Goal: Find specific page/section: Find specific page/section

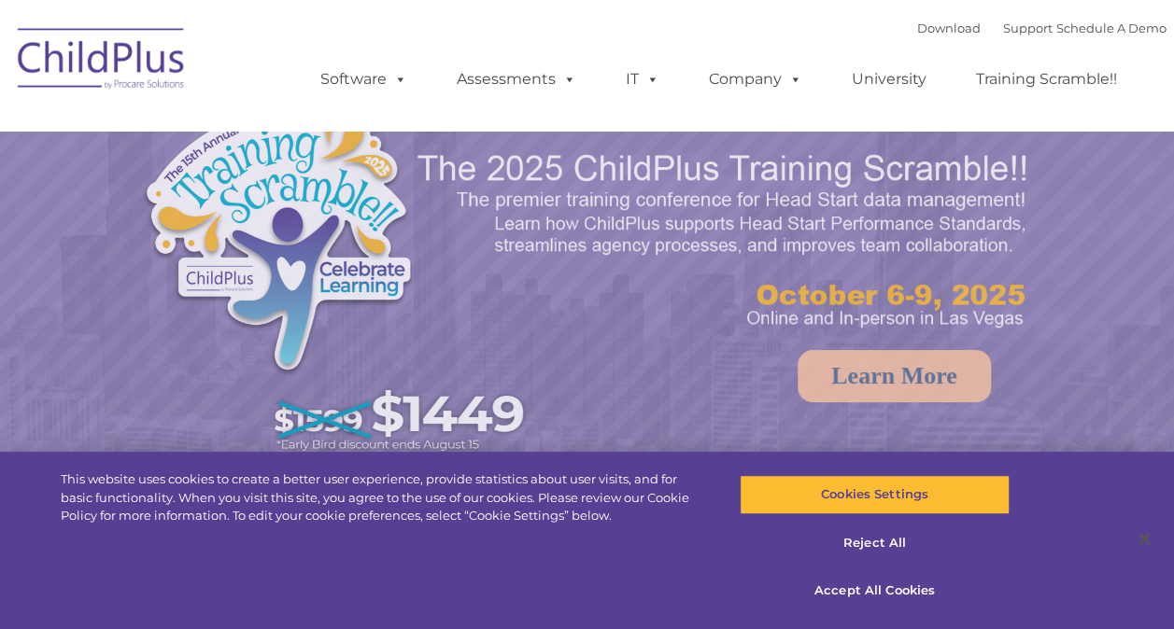
select select "MEDIUM"
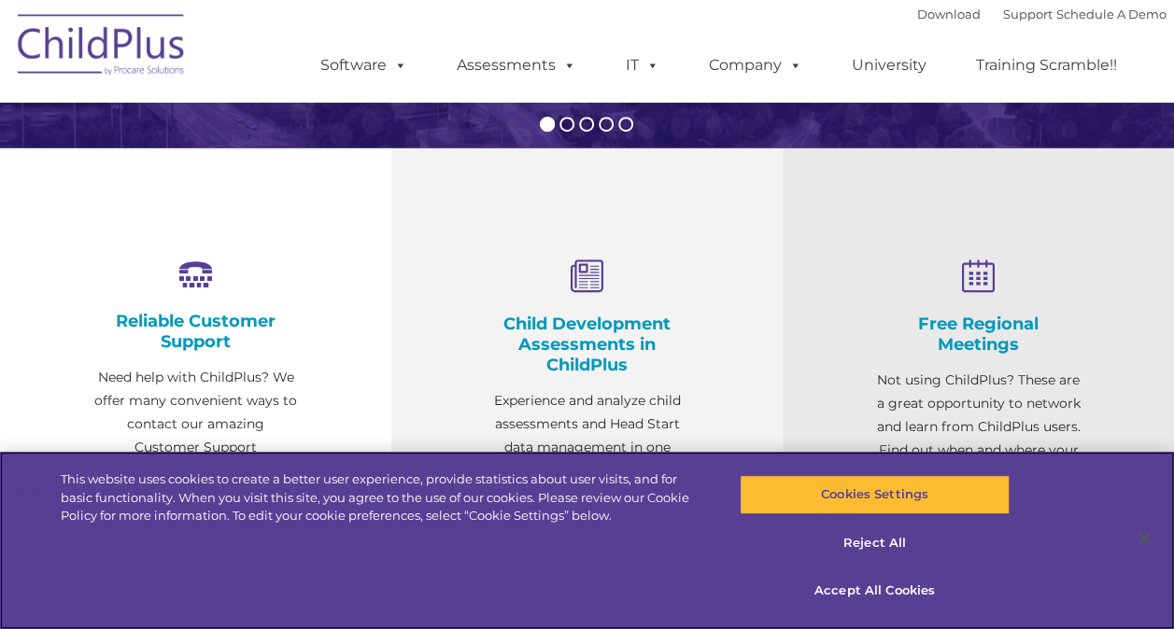
scroll to position [611, 0]
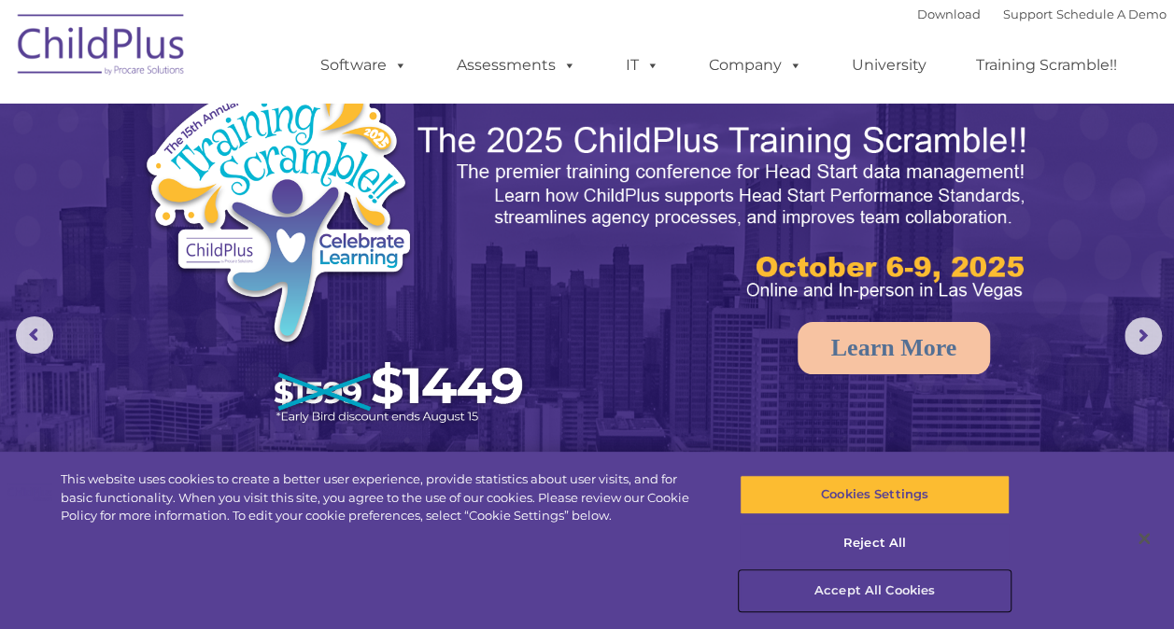
click at [892, 582] on button "Accept All Cookies" at bounding box center [875, 591] width 270 height 39
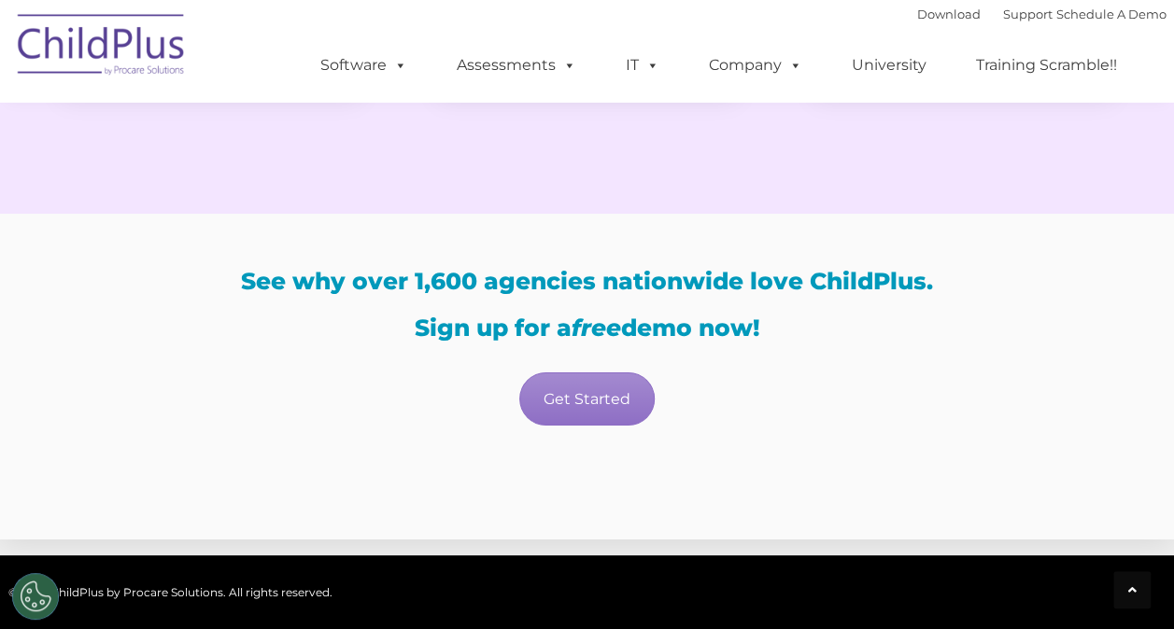
scroll to position [3496, 0]
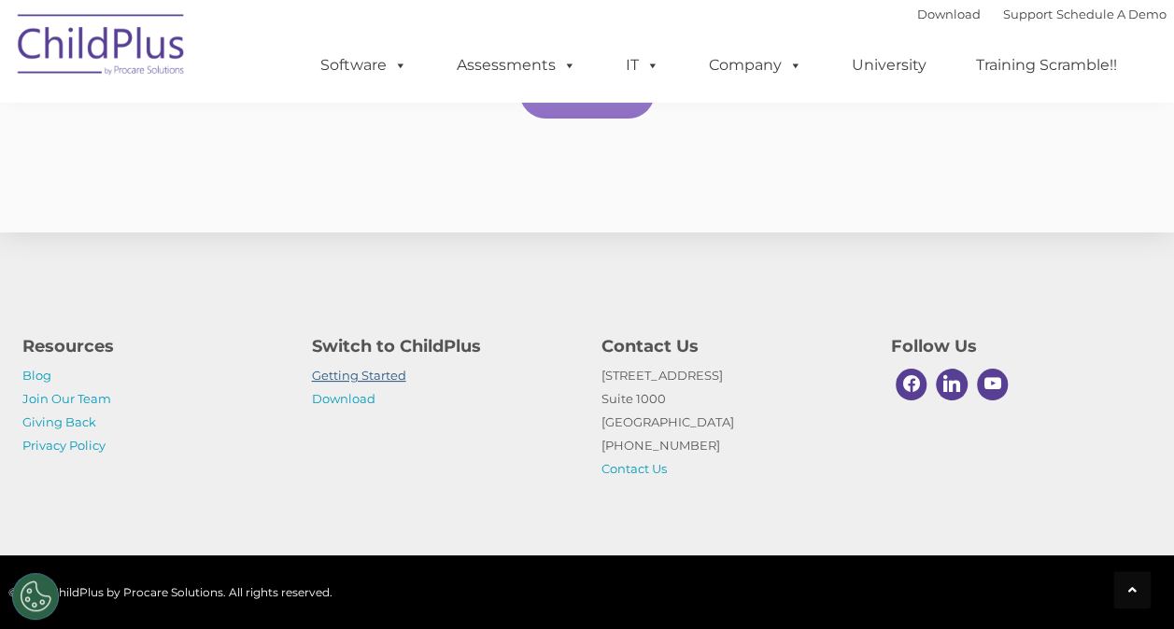
click at [385, 372] on link "Getting Started" at bounding box center [359, 375] width 94 height 15
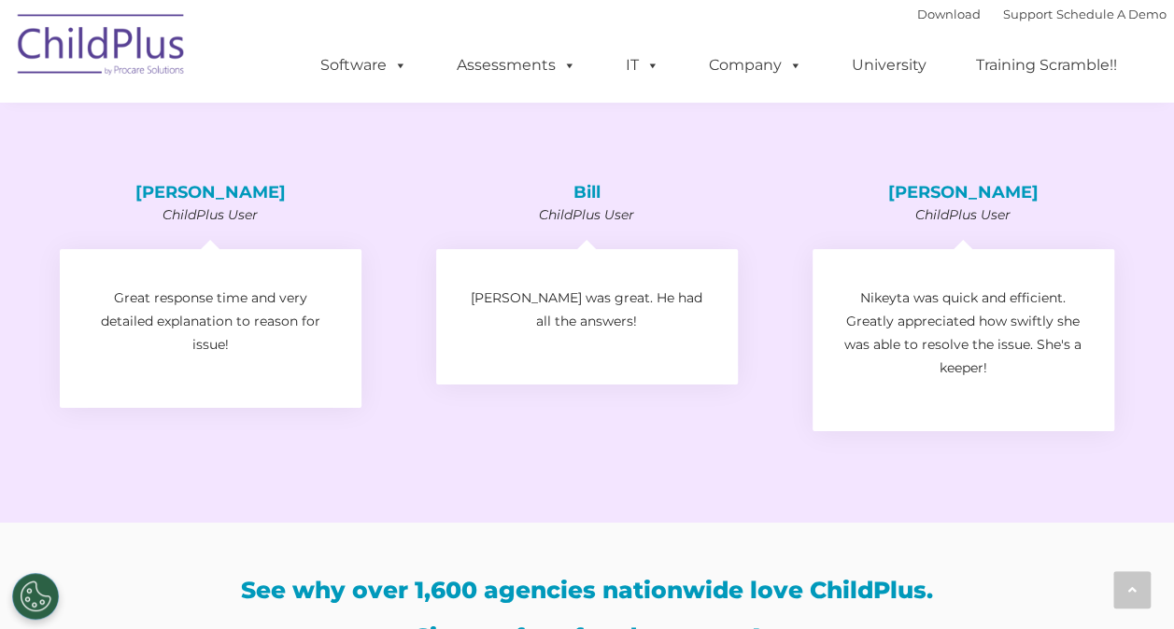
scroll to position [2650, 0]
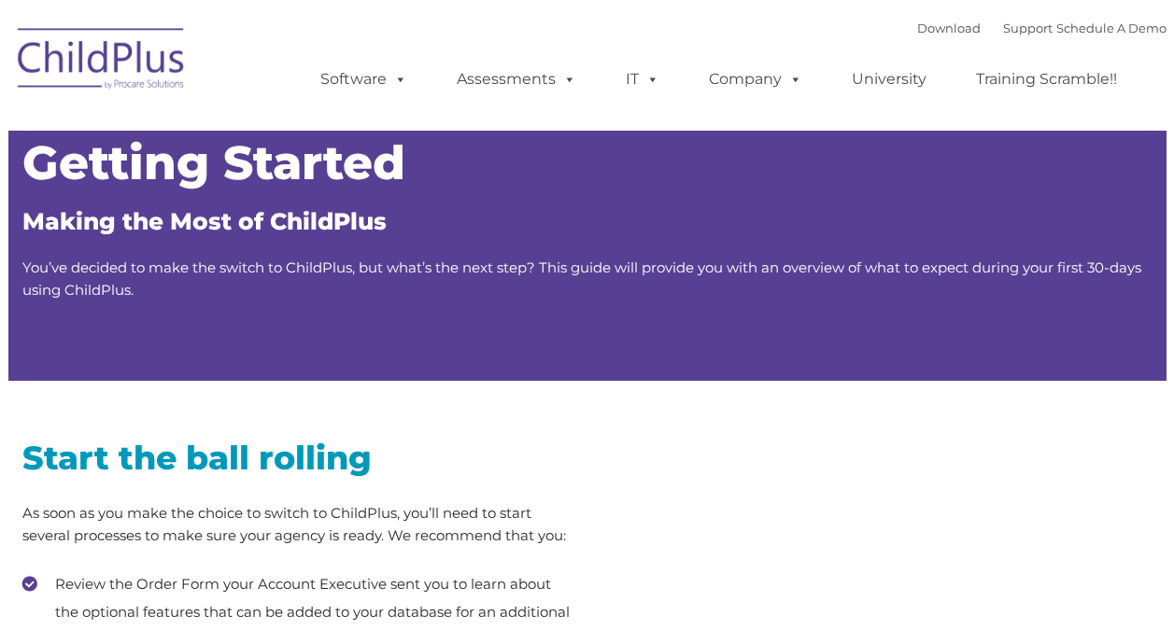
type input ""
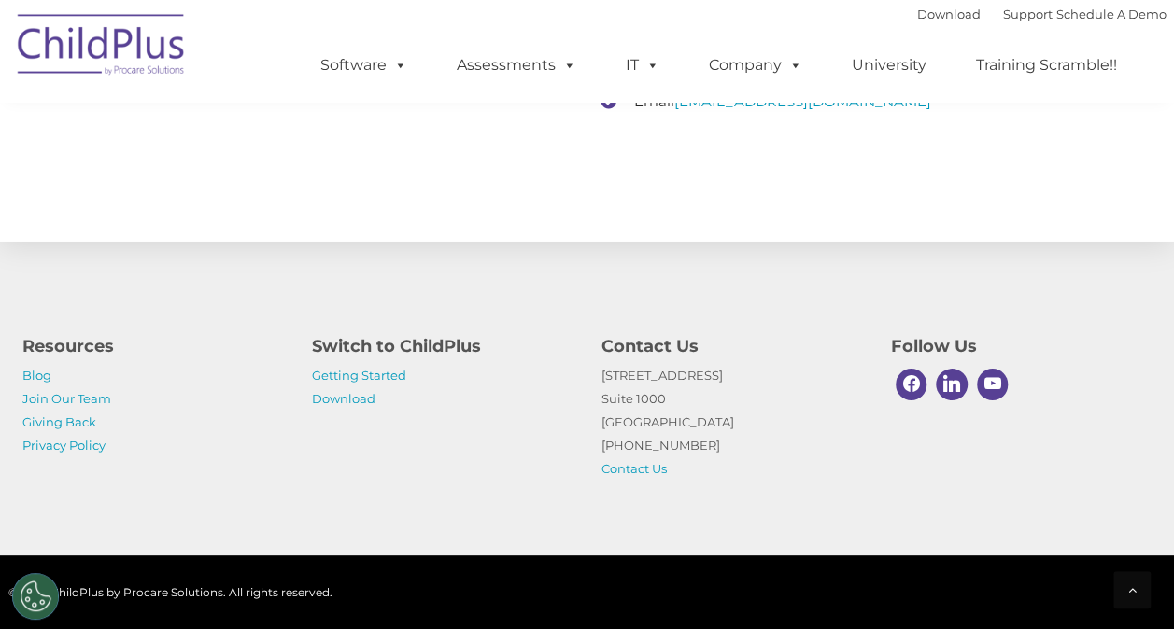
scroll to position [2947, 0]
